Goal: Transaction & Acquisition: Purchase product/service

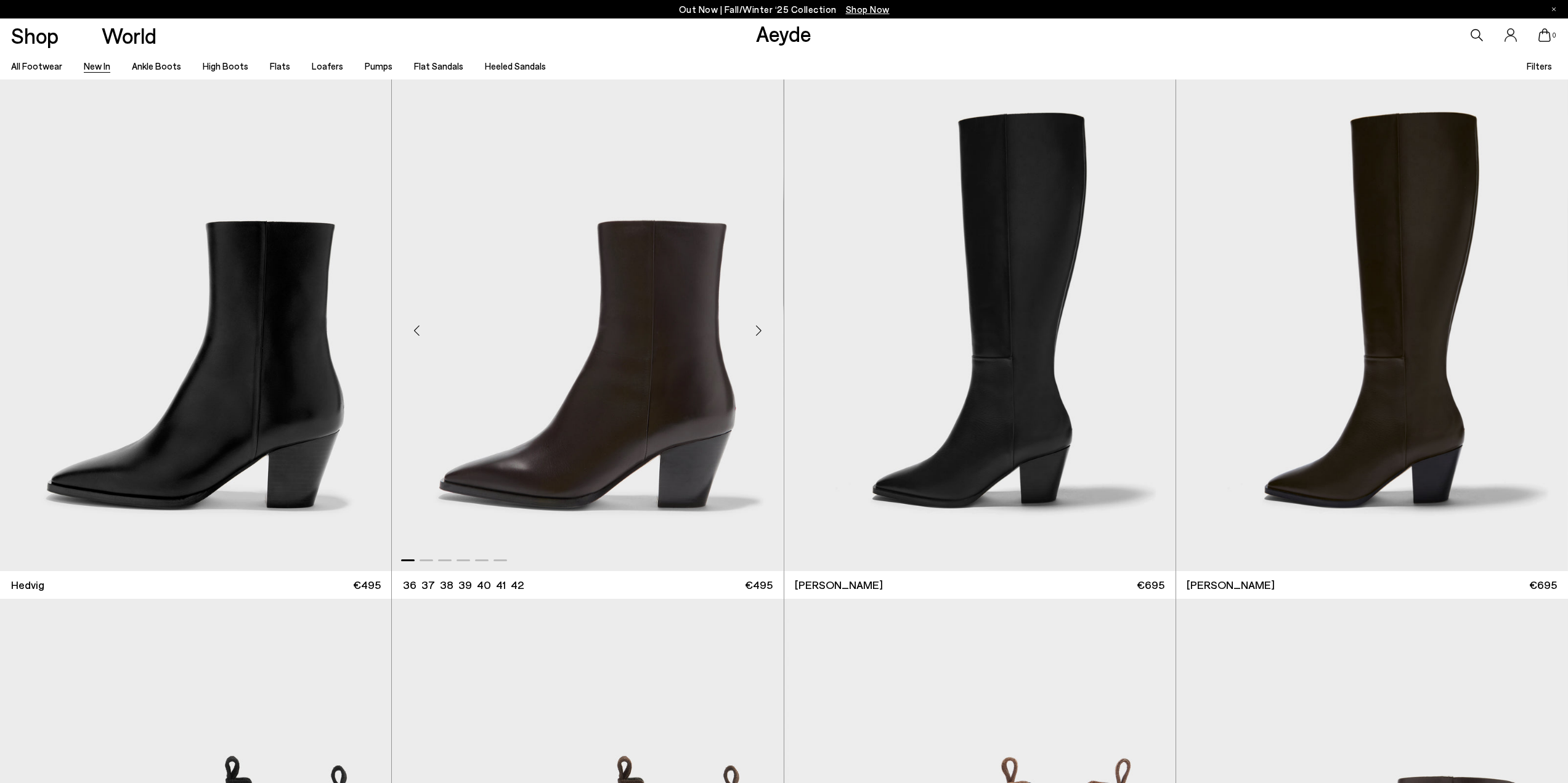
click at [761, 334] on div "Next slide" at bounding box center [759, 330] width 37 height 37
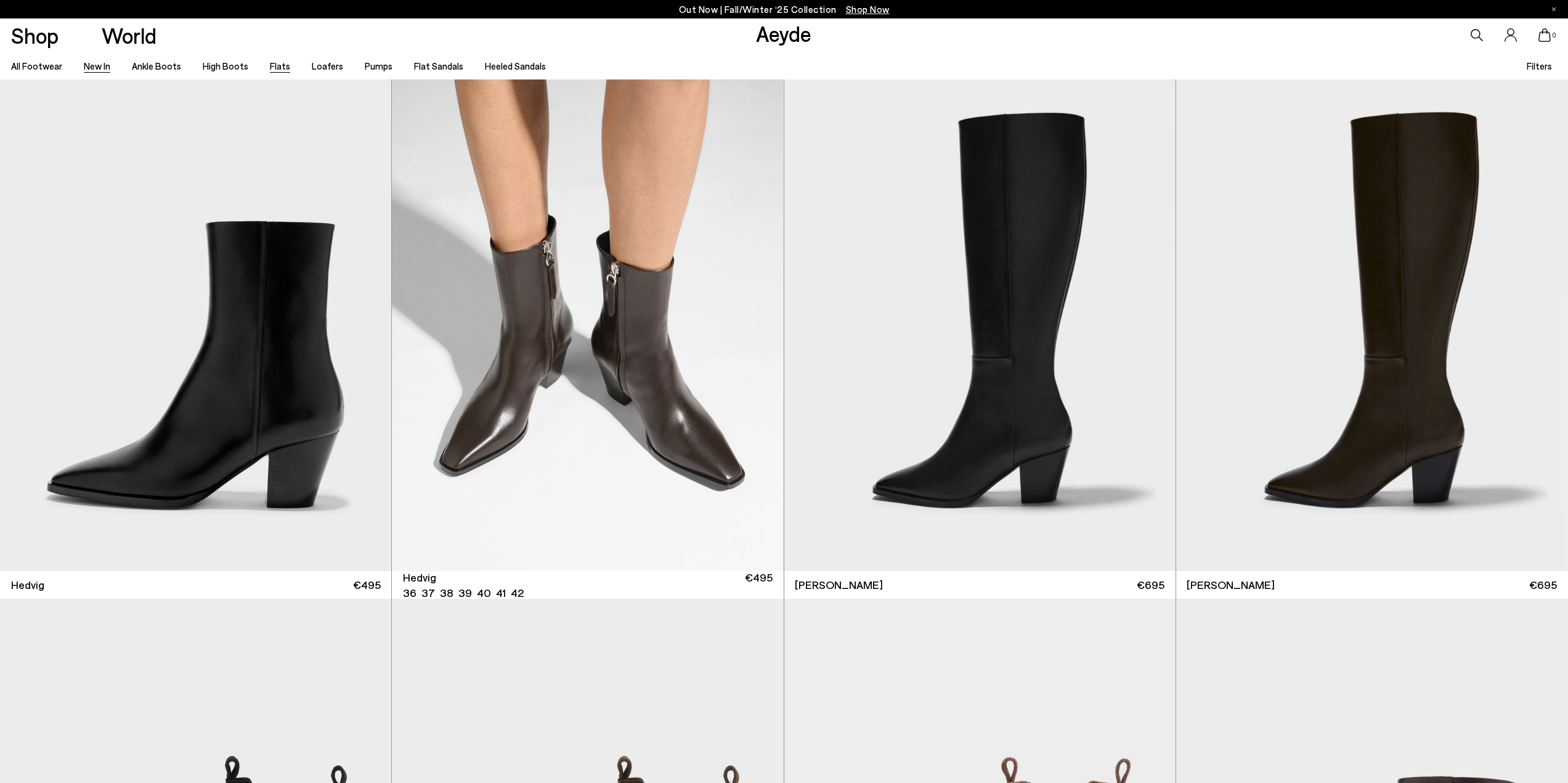
click at [279, 68] on link "Flats" at bounding box center [280, 66] width 20 height 11
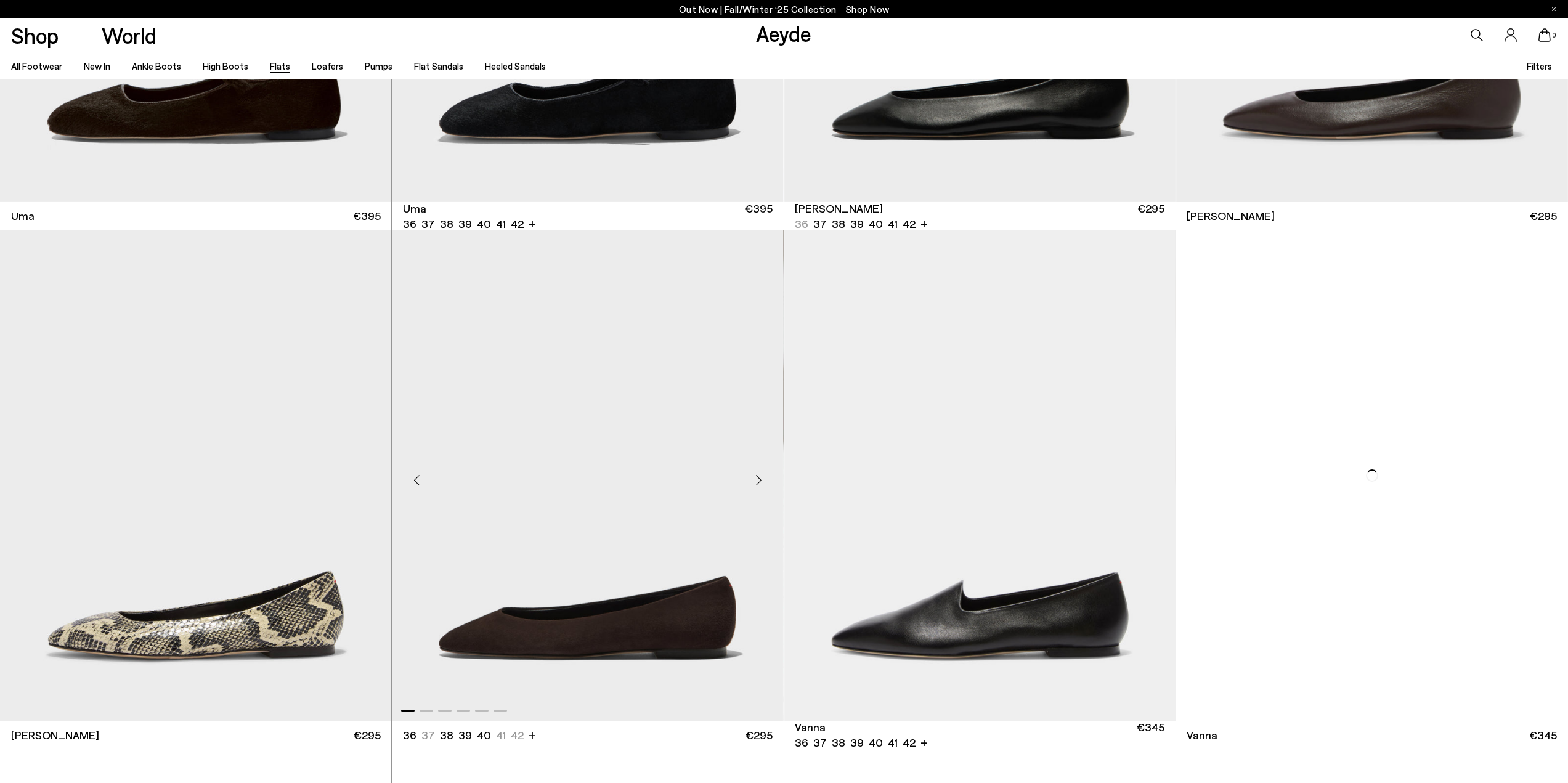
scroll to position [62, 0]
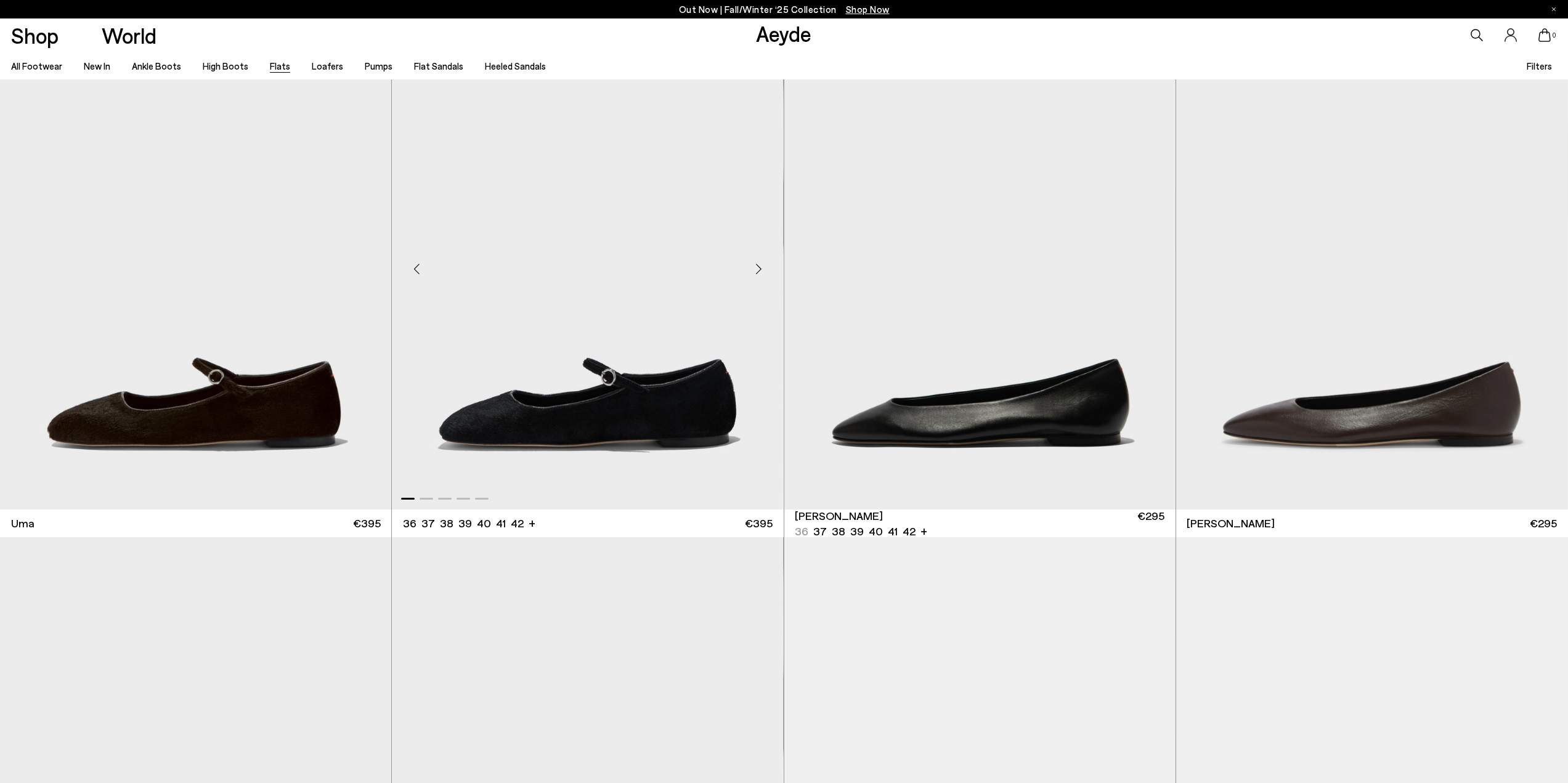
click at [755, 269] on div "Next slide" at bounding box center [759, 269] width 37 height 37
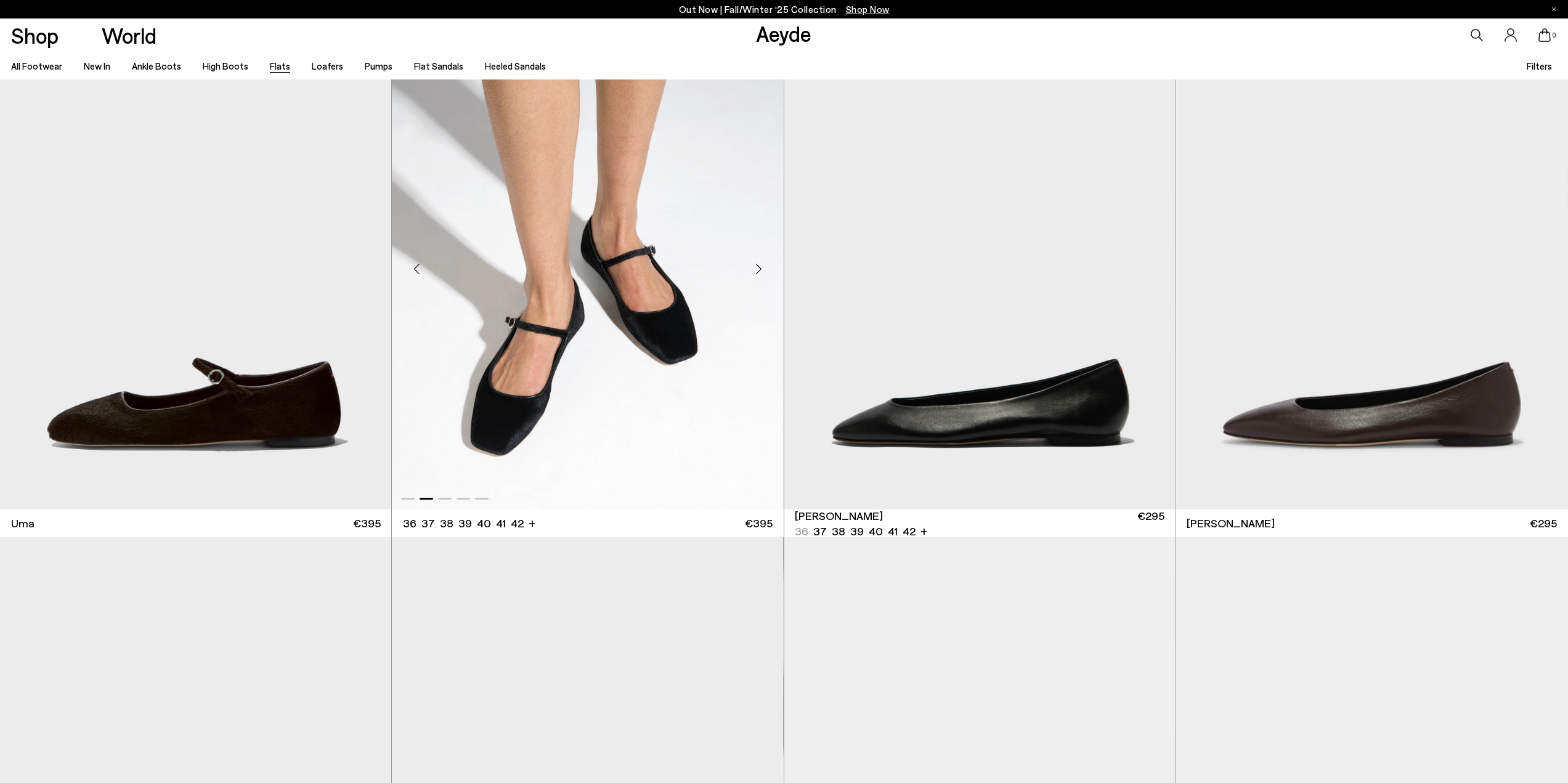
click at [755, 269] on div "Next slide" at bounding box center [759, 269] width 37 height 37
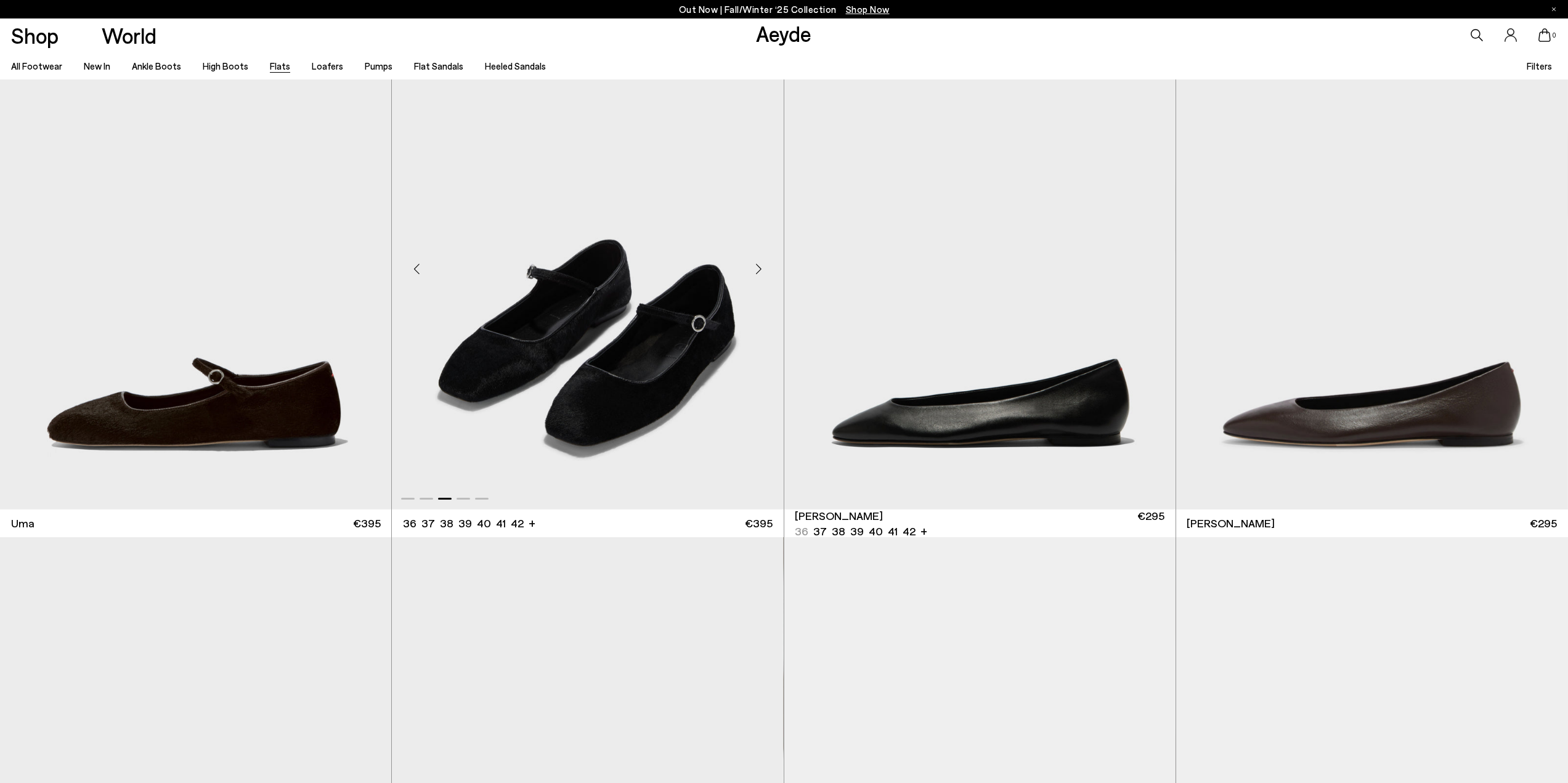
click at [755, 269] on div "Next slide" at bounding box center [759, 269] width 37 height 37
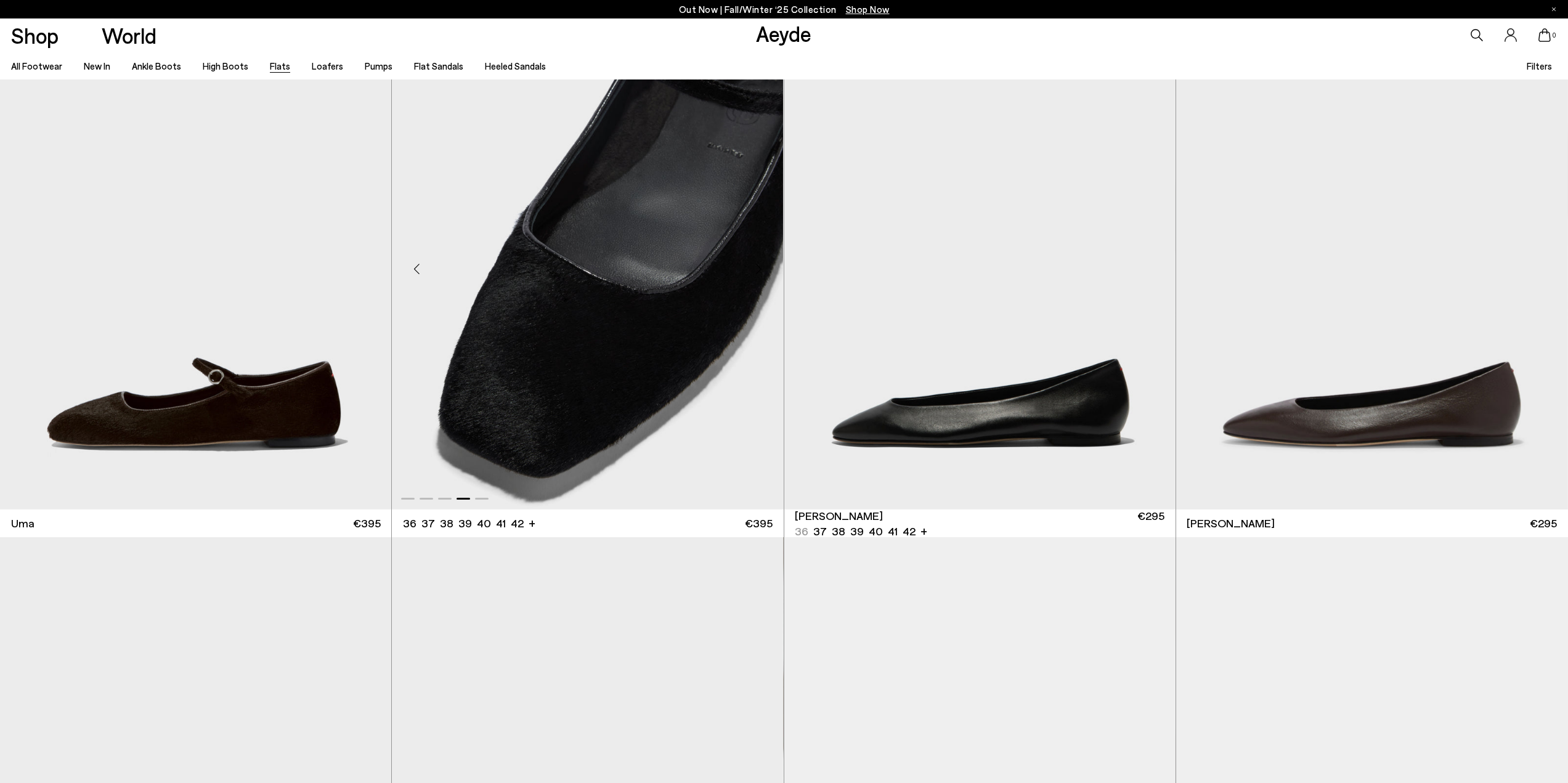
click at [755, 269] on div "Next slide" at bounding box center [759, 269] width 37 height 37
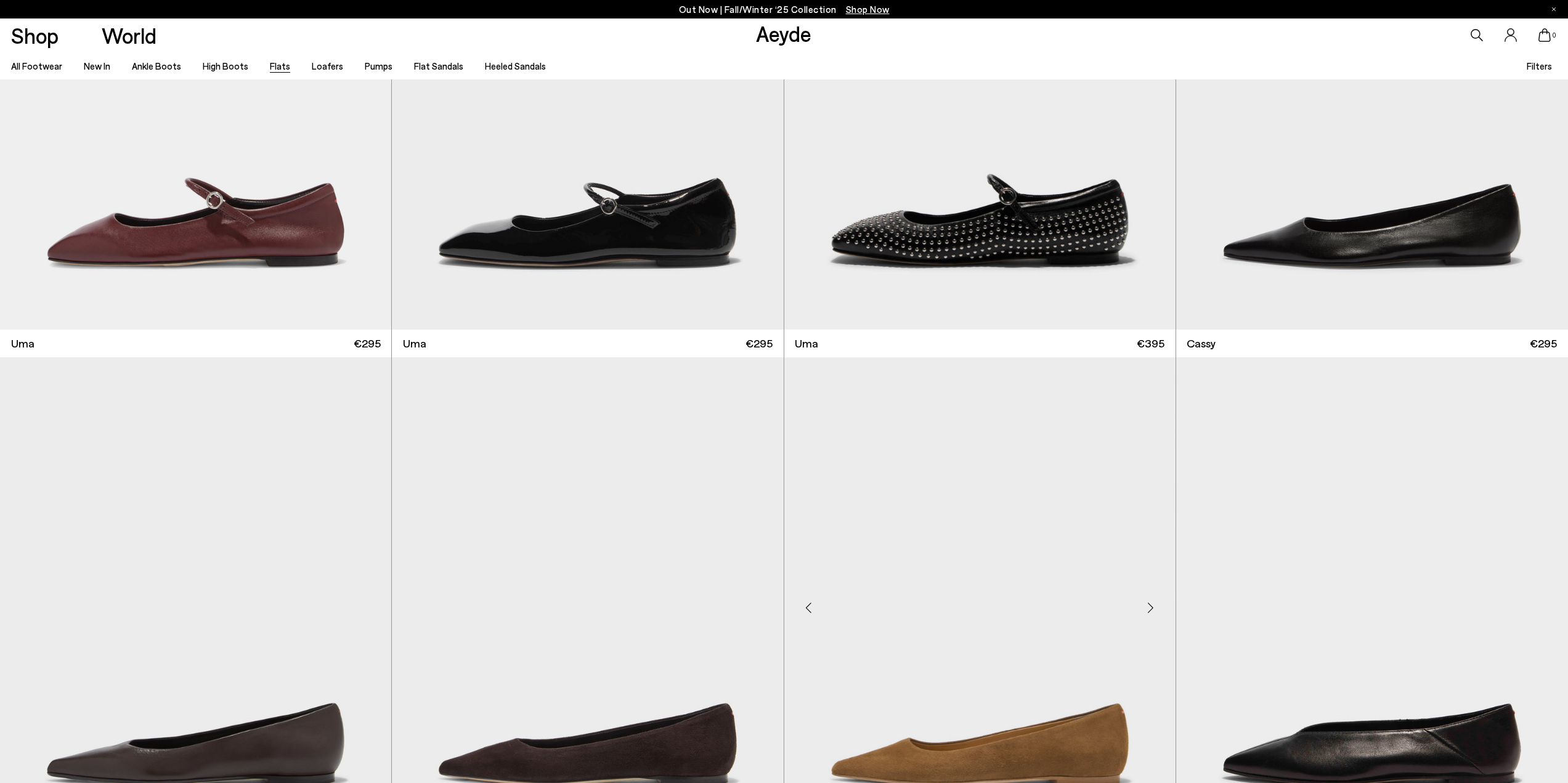
scroll to position [3143, 0]
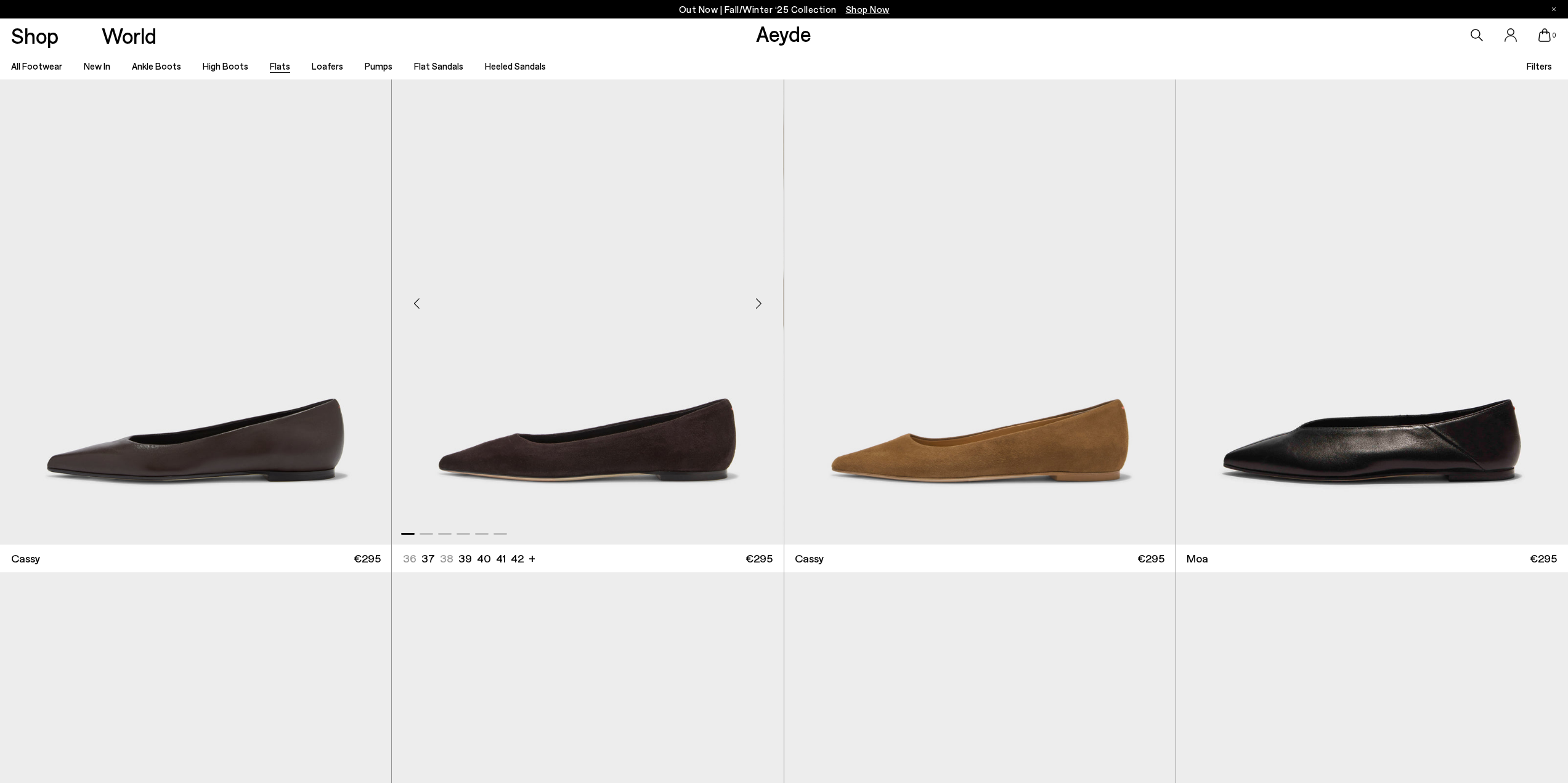
click at [763, 298] on div "Next slide" at bounding box center [759, 304] width 37 height 37
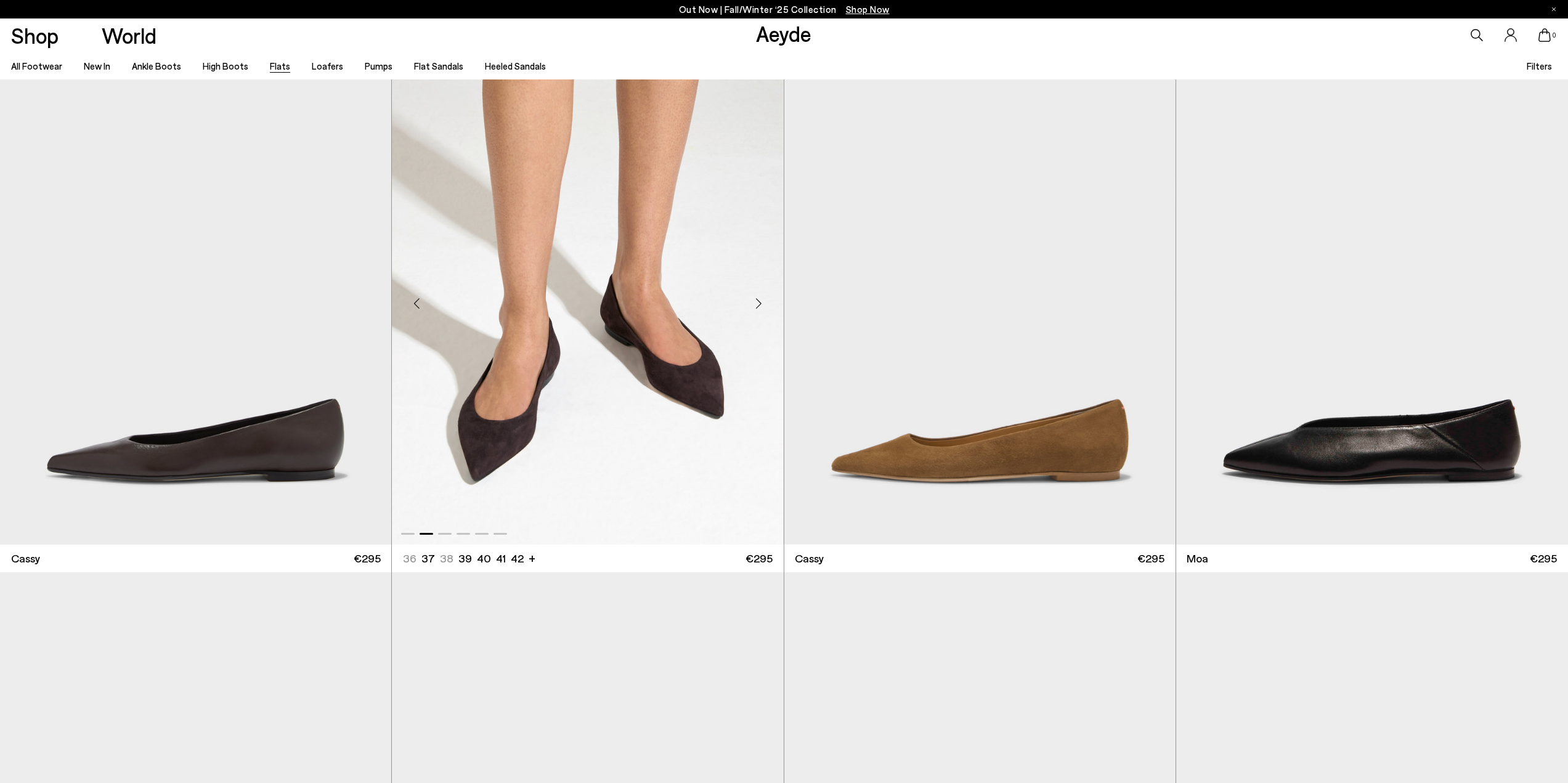
click at [763, 298] on div "Next slide" at bounding box center [759, 304] width 37 height 37
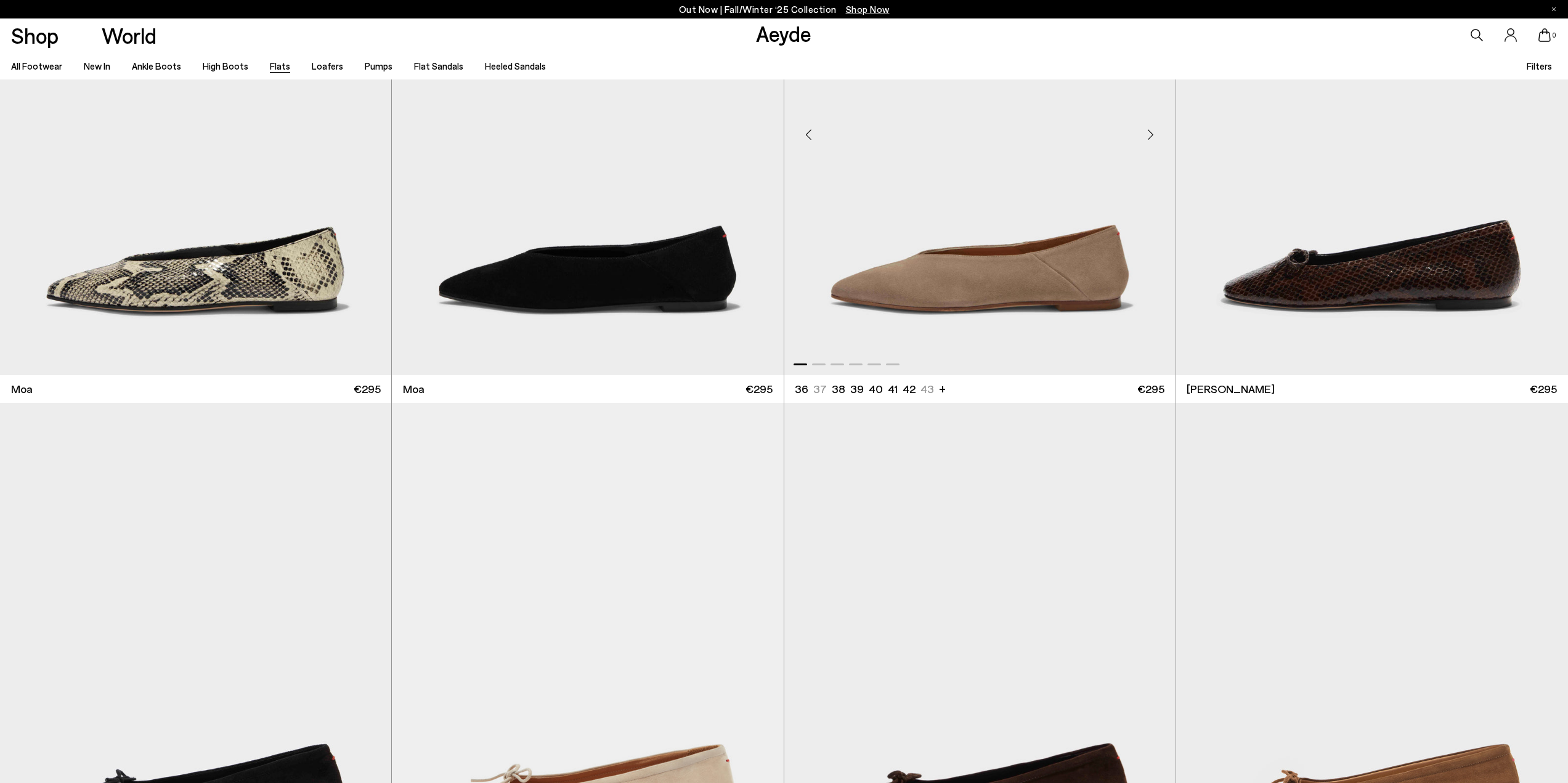
scroll to position [4252, 0]
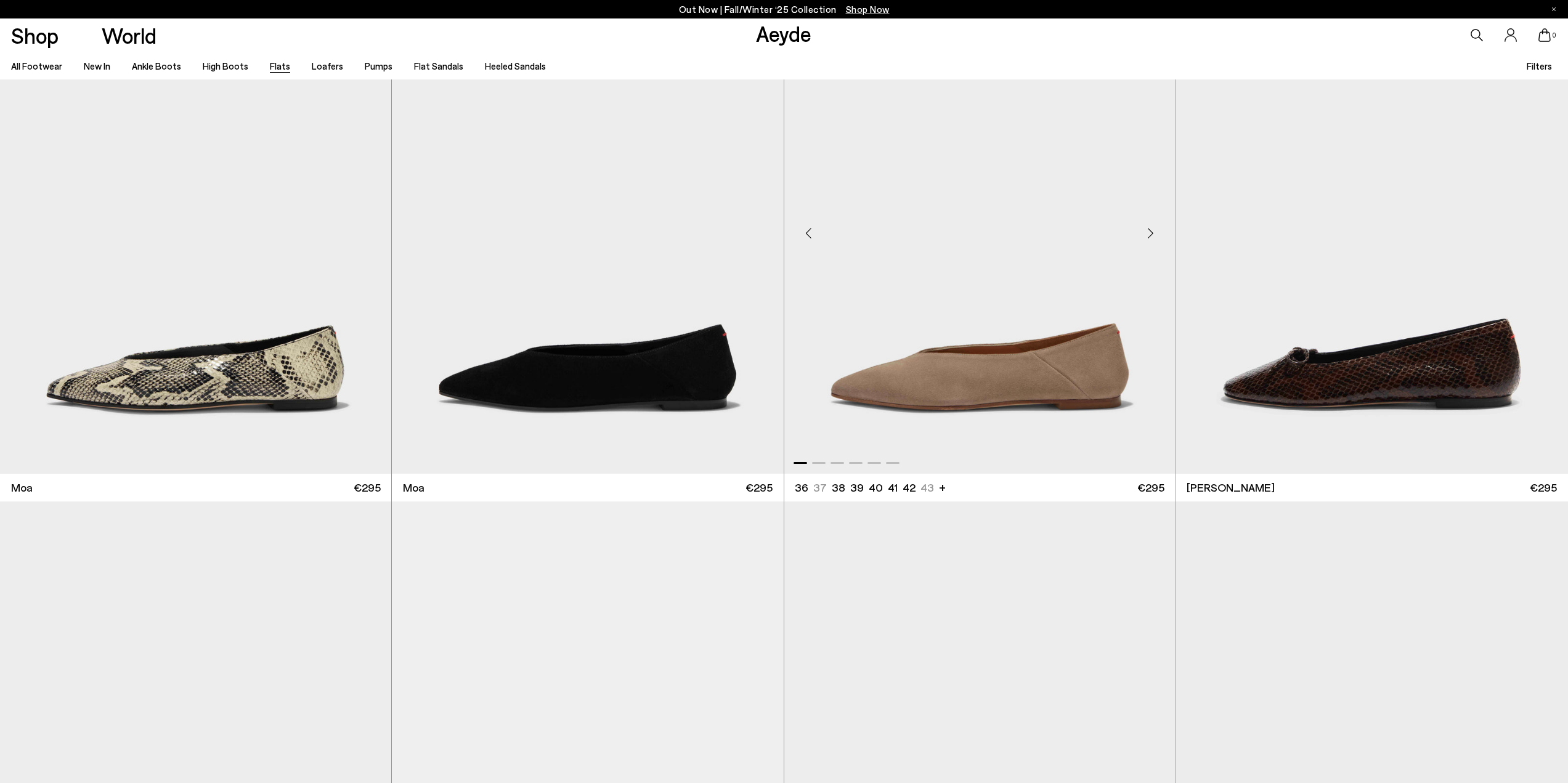
click at [1151, 231] on div "Next slide" at bounding box center [1151, 233] width 37 height 37
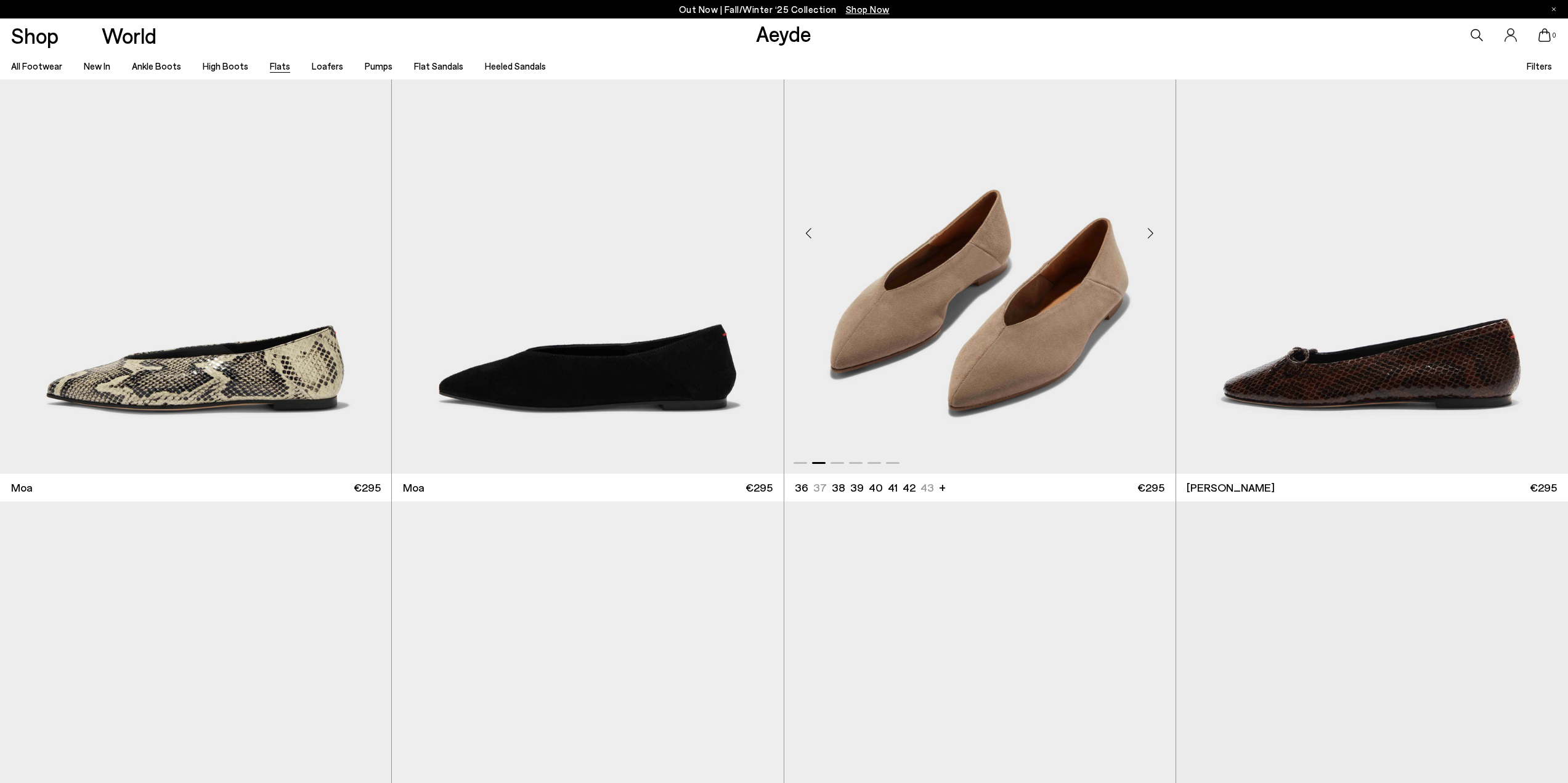
click at [1151, 231] on div "Next slide" at bounding box center [1151, 233] width 37 height 37
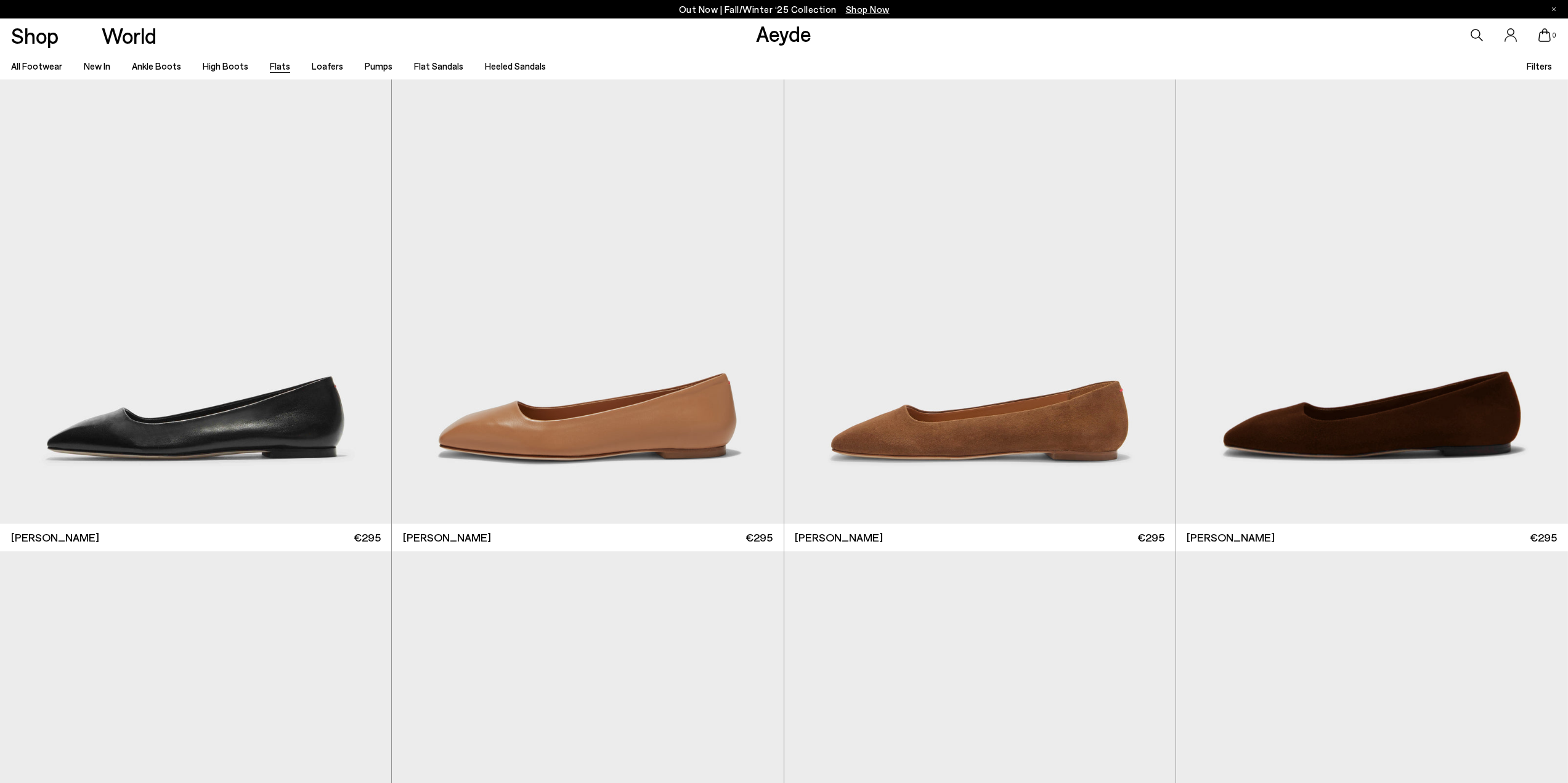
scroll to position [7087, 0]
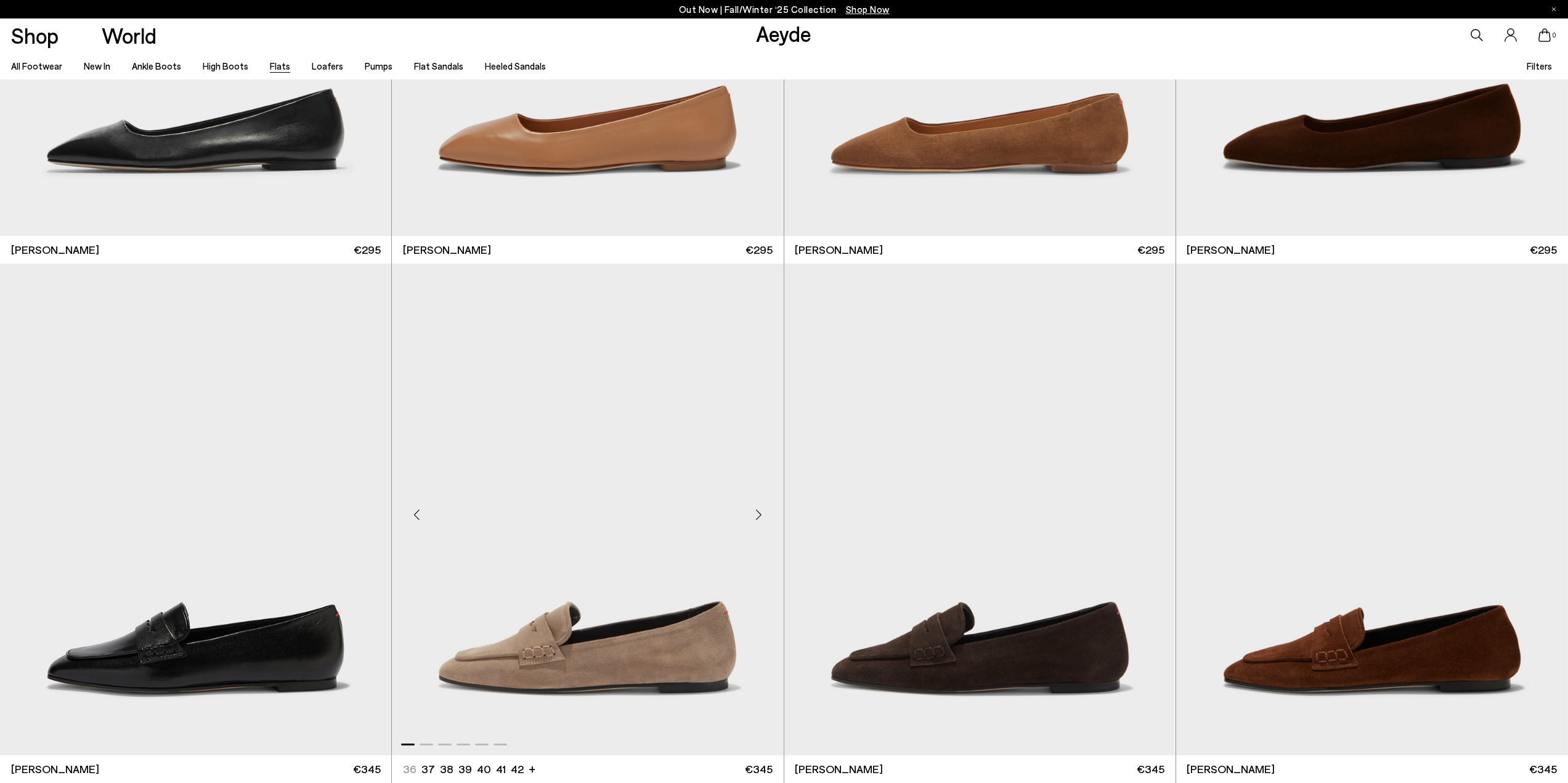
click at [761, 518] on div "Next slide" at bounding box center [759, 514] width 37 height 37
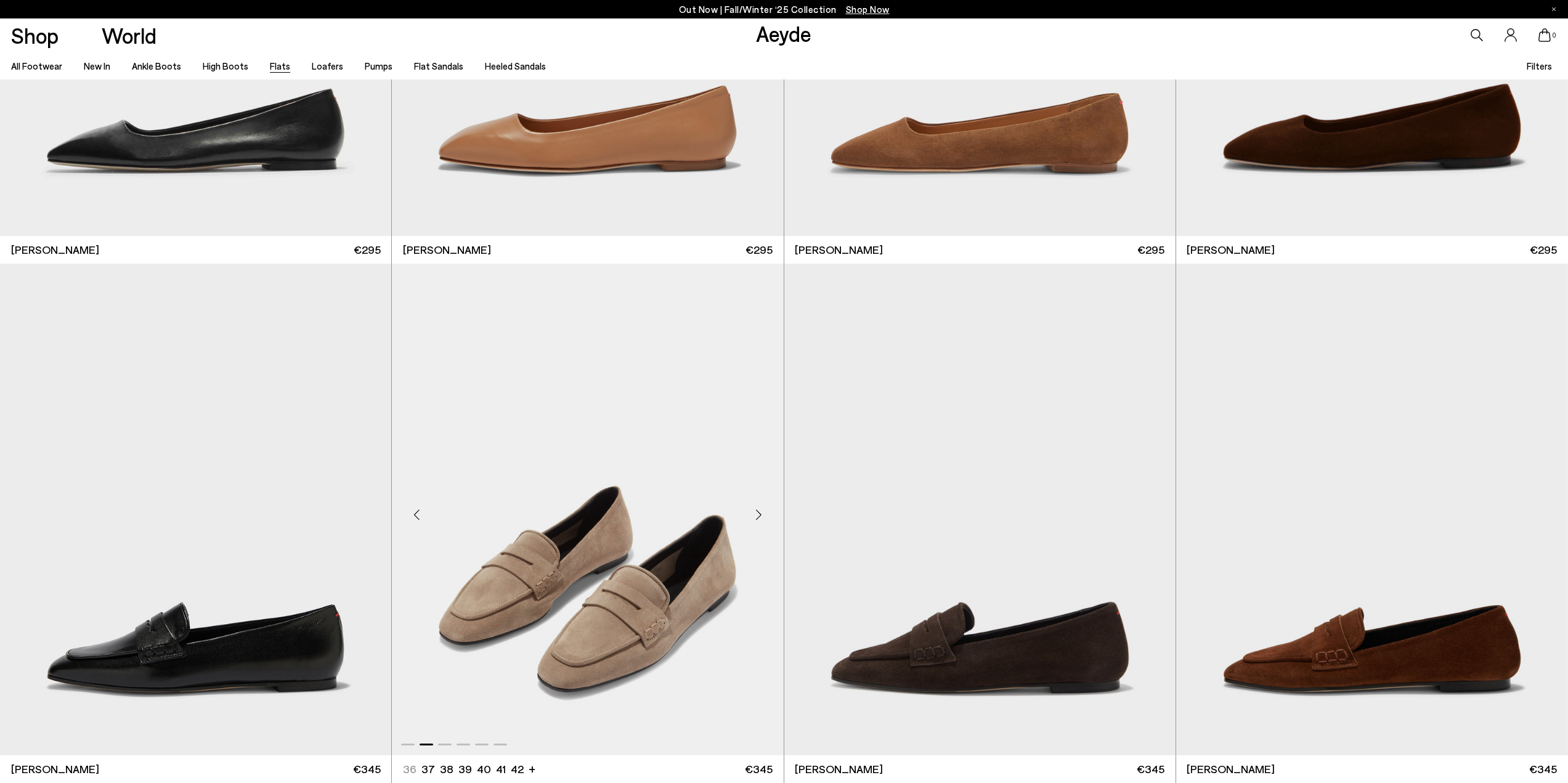
click at [761, 514] on div "Next slide" at bounding box center [759, 514] width 37 height 37
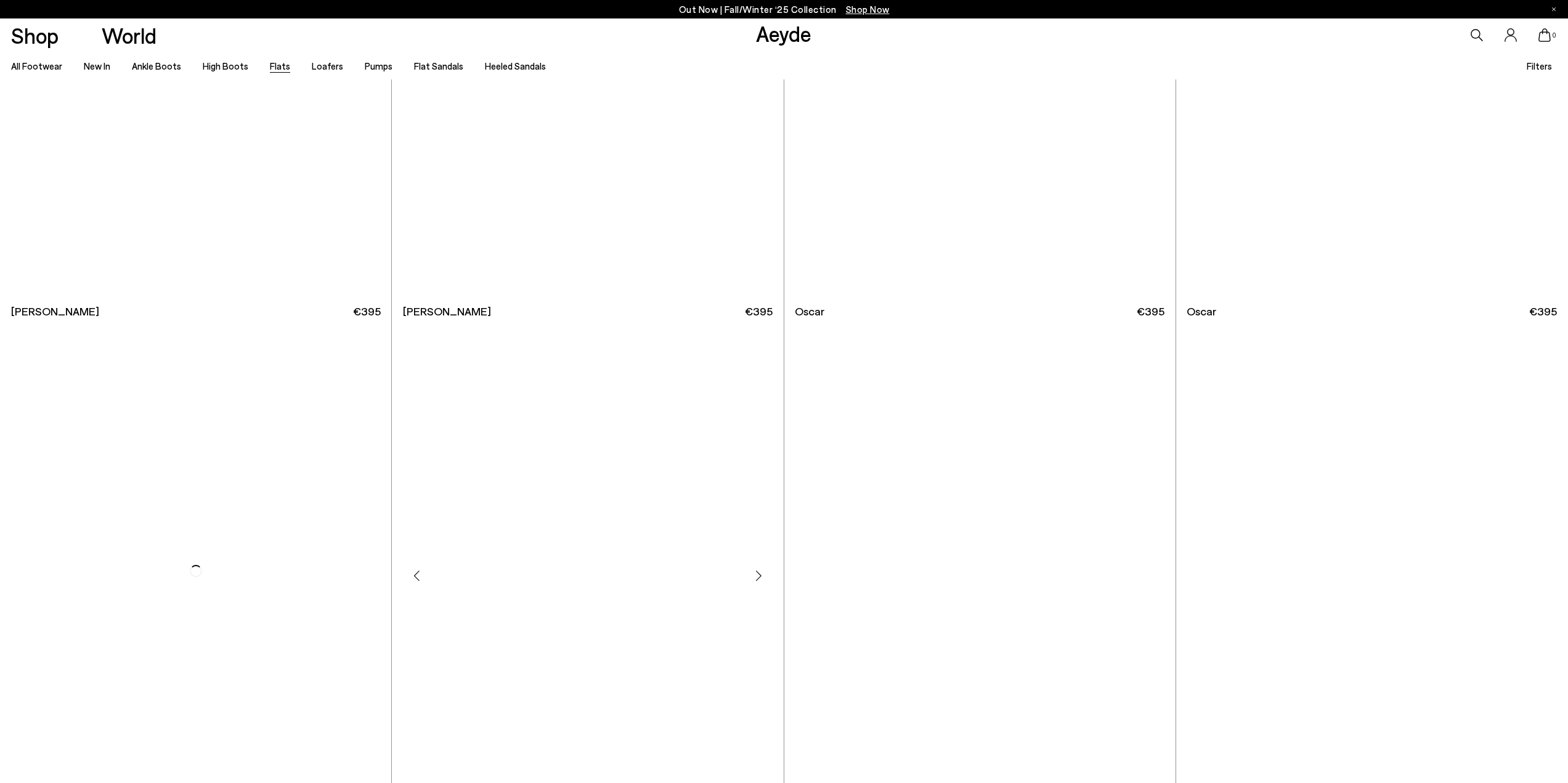
scroll to position [11030, 0]
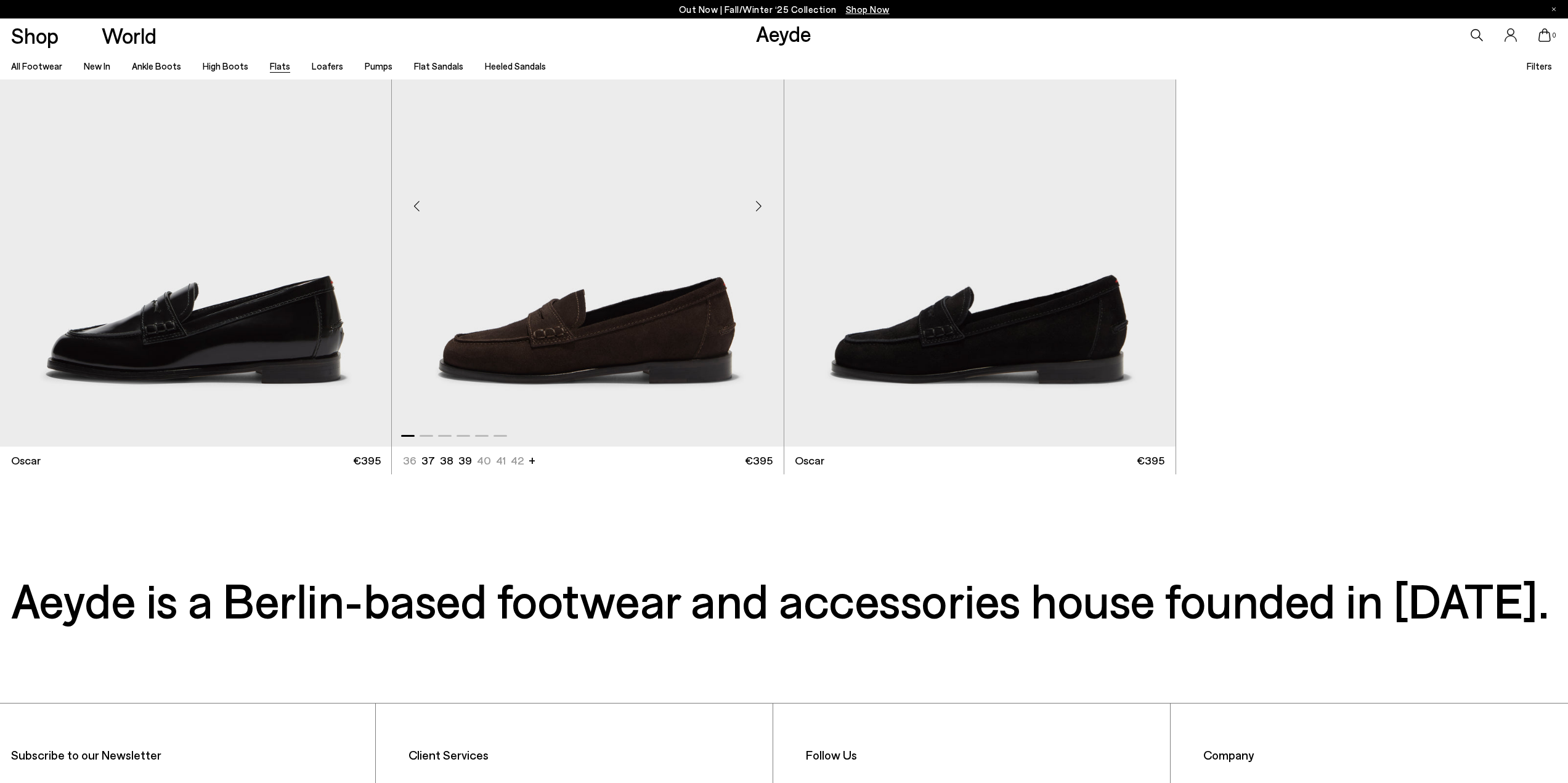
click at [760, 205] on div "Next slide" at bounding box center [759, 206] width 37 height 37
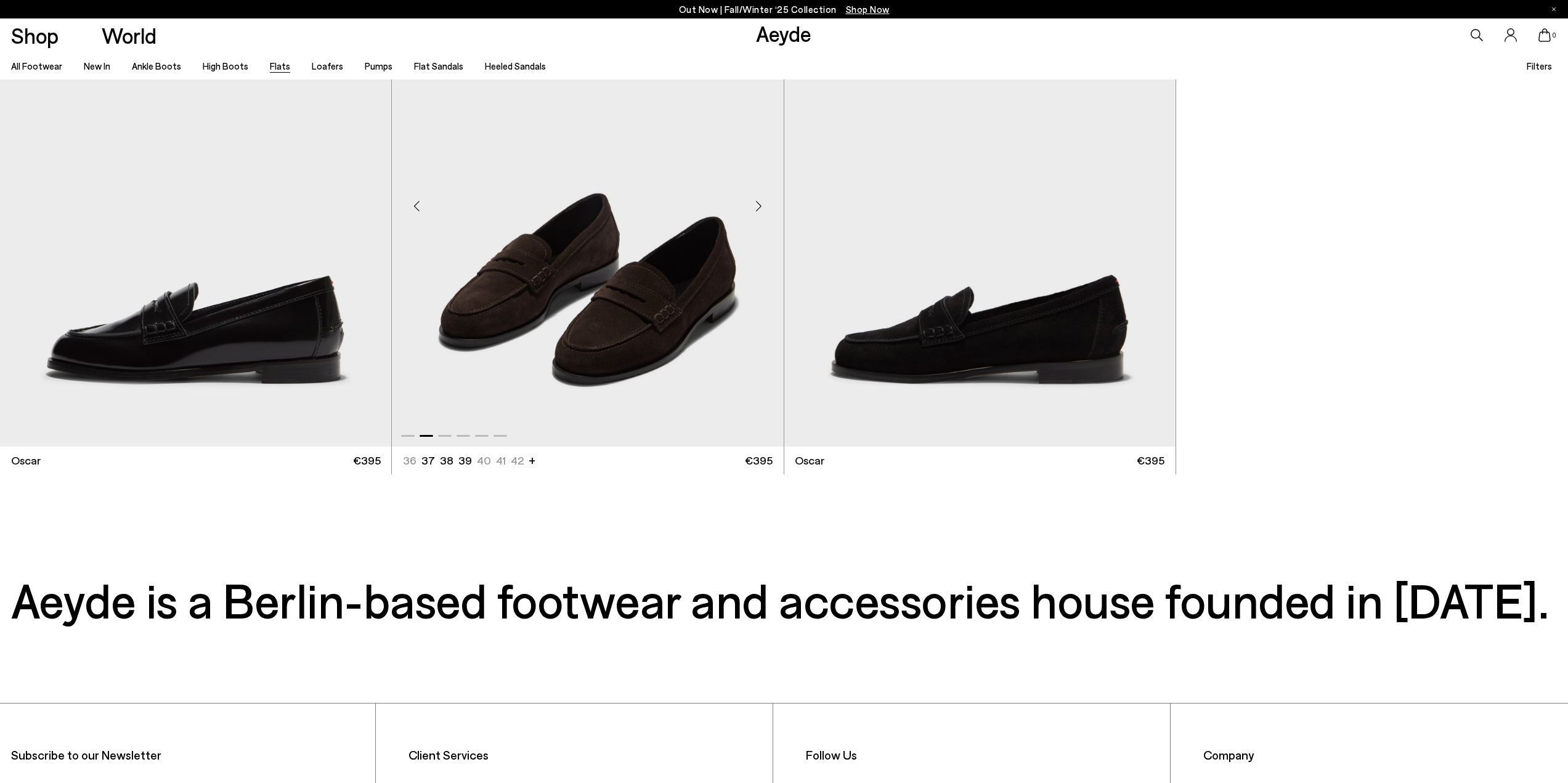
click at [760, 205] on div "Next slide" at bounding box center [759, 206] width 37 height 37
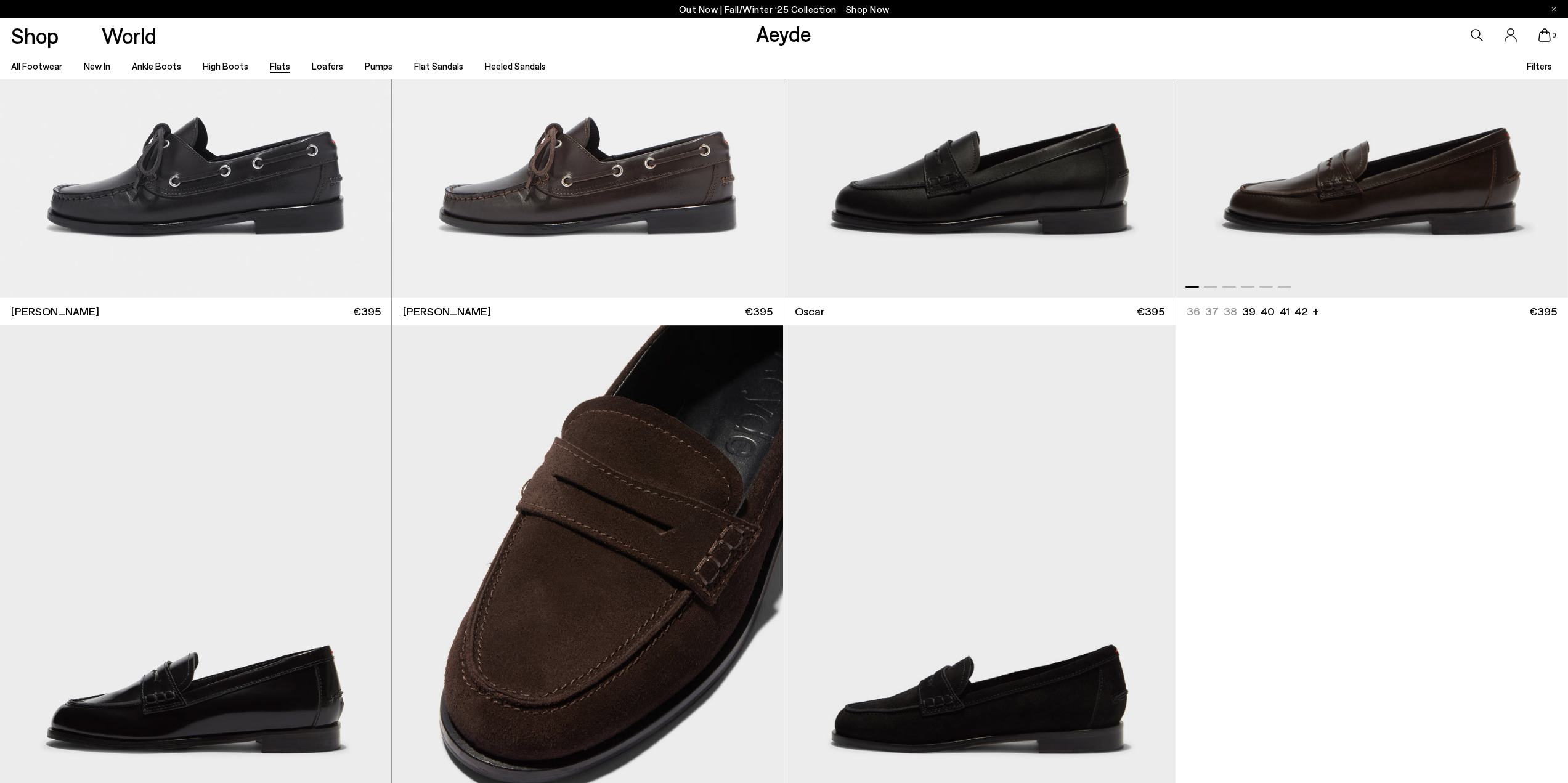
scroll to position [10414, 0]
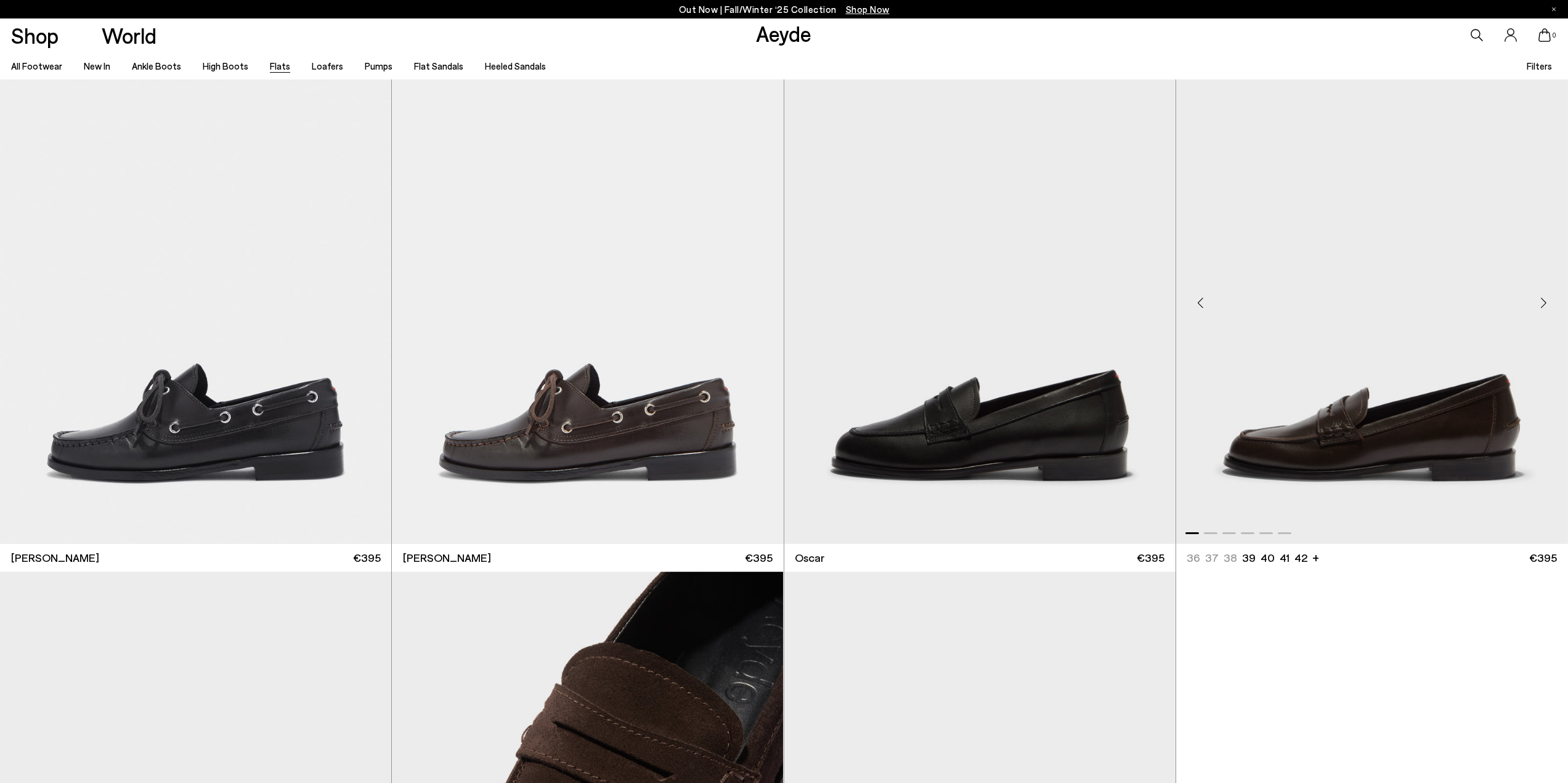
click at [1540, 299] on div "Next slide" at bounding box center [1543, 303] width 37 height 37
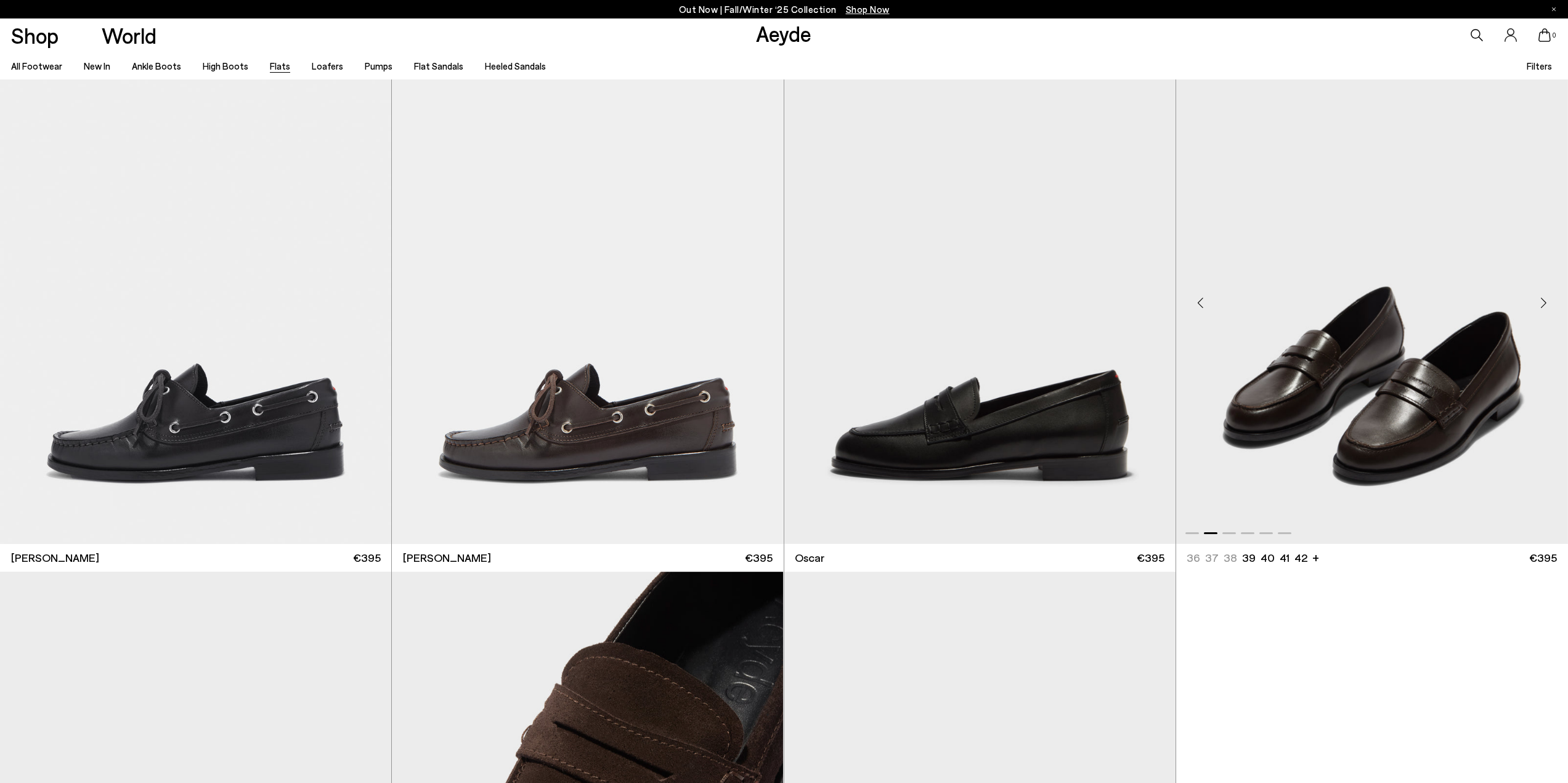
click at [1540, 299] on div "Next slide" at bounding box center [1543, 303] width 37 height 37
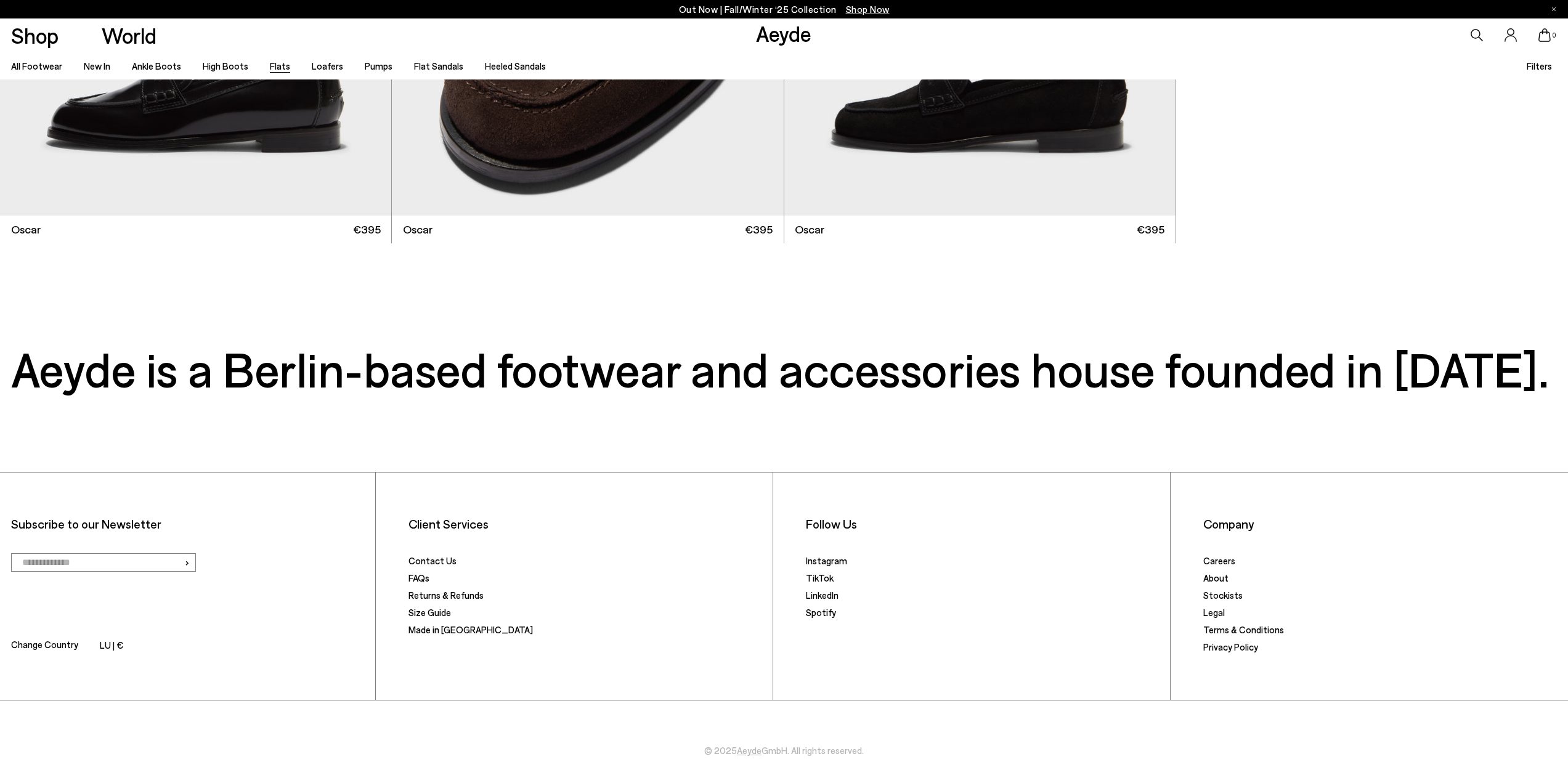
scroll to position [11279, 0]
